Goal: Task Accomplishment & Management: Manage account settings

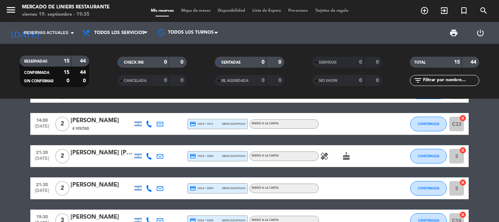
scroll to position [146, 0]
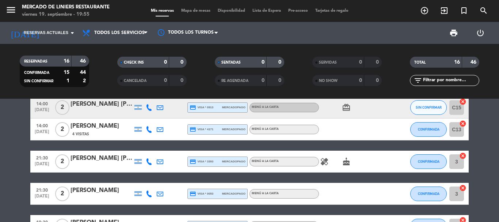
click at [105, 107] on div "[PERSON_NAME] [PERSON_NAME] Prigoyi [PERSON_NAME]" at bounding box center [102, 104] width 62 height 10
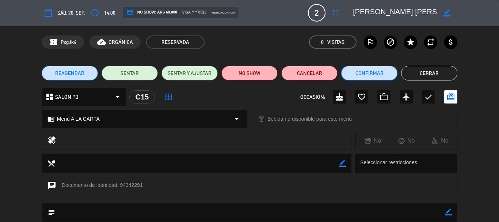
click at [371, 72] on button "Confirmar" at bounding box center [369, 73] width 56 height 15
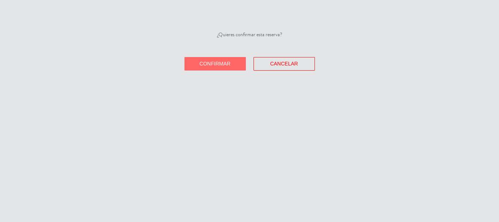
click at [231, 64] on button "Confirmar" at bounding box center [215, 64] width 61 height 14
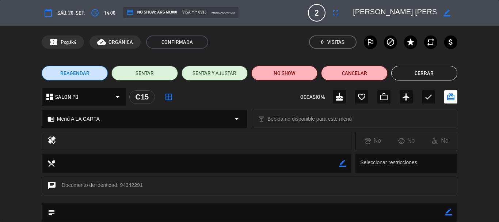
click at [415, 68] on button "Cerrar" at bounding box center [424, 73] width 66 height 15
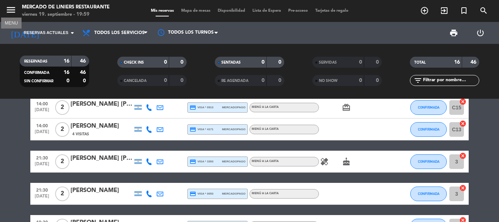
click at [14, 9] on icon "menu" at bounding box center [10, 9] width 11 height 11
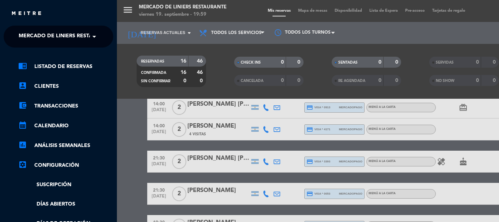
click at [68, 81] on ul "chrome_reader_mode Listado de Reservas account_box Clientes account_balance_wal…" at bounding box center [59, 183] width 110 height 243
click at [61, 89] on link "account_box Clientes" at bounding box center [65, 86] width 95 height 9
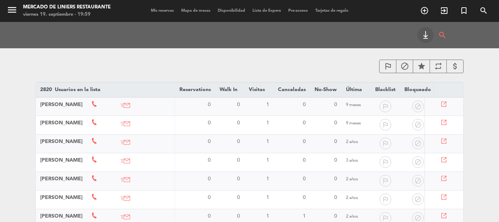
click at [427, 38] on icon "keyboard_tab" at bounding box center [425, 35] width 9 height 9
